Goal: Task Accomplishment & Management: Manage account settings

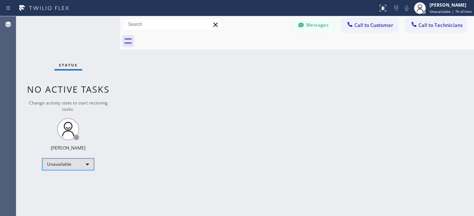
click at [87, 165] on div "Unavailable" at bounding box center [68, 165] width 52 height 12
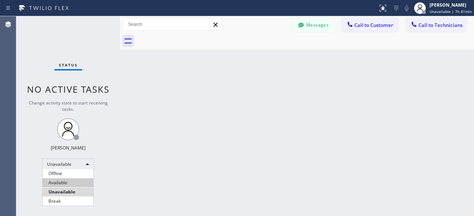
click at [73, 181] on li "Available" at bounding box center [68, 183] width 51 height 9
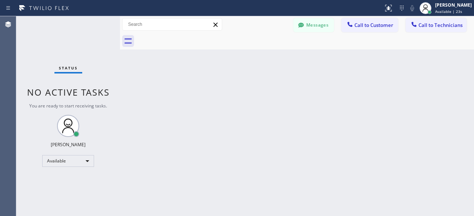
click at [45, 47] on div "Status No active tasks You are ready to start receiving tasks. [PERSON_NAME] Av…" at bounding box center [68, 116] width 104 height 200
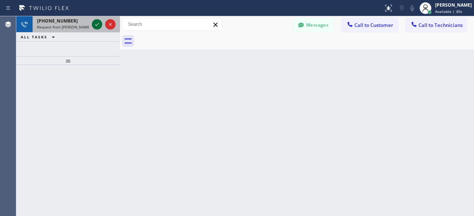
click at [99, 25] on icon at bounding box center [97, 24] width 9 height 9
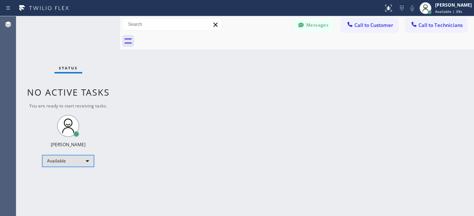
click at [83, 161] on div "Available" at bounding box center [68, 161] width 52 height 12
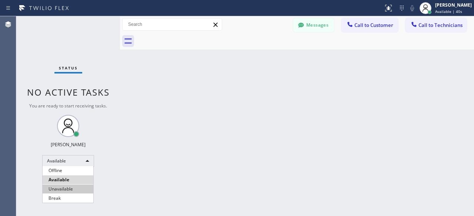
click at [65, 189] on li "Unavailable" at bounding box center [68, 189] width 51 height 9
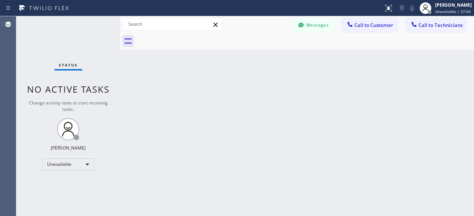
click at [39, 39] on div "Status No active tasks Change activity state to start receiving tasks. [PERSON_…" at bounding box center [68, 116] width 104 height 200
click at [29, 44] on div "Status No active tasks Change activity state to start receiving tasks. [PERSON_…" at bounding box center [68, 116] width 104 height 200
click at [21, 52] on div "Status No active tasks Change activity state to start receiving tasks. [PERSON_…" at bounding box center [68, 116] width 104 height 200
click at [131, 80] on div "Back to Dashboard Change Sender ID Customers Technicians [PERSON_NAME] [PERSON_…" at bounding box center [297, 116] width 354 height 200
click at [27, 41] on div "Status No active tasks Change activity state to start receiving tasks. [PERSON_…" at bounding box center [68, 116] width 104 height 200
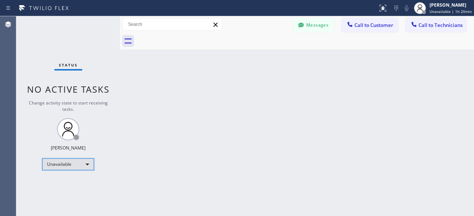
click at [81, 161] on div "Unavailable" at bounding box center [68, 165] width 52 height 12
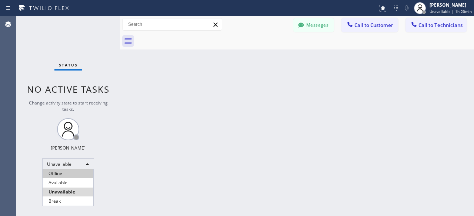
click at [67, 177] on li "Offline" at bounding box center [68, 173] width 51 height 9
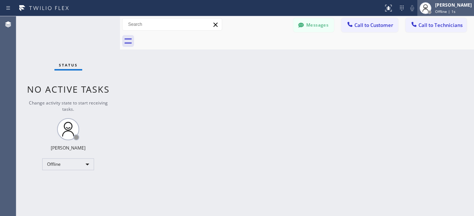
click at [445, 7] on div "[PERSON_NAME]" at bounding box center [453, 5] width 37 height 6
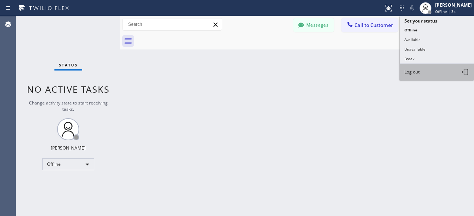
click at [421, 75] on button "Log out" at bounding box center [437, 72] width 74 height 16
